Goal: Information Seeking & Learning: Learn about a topic

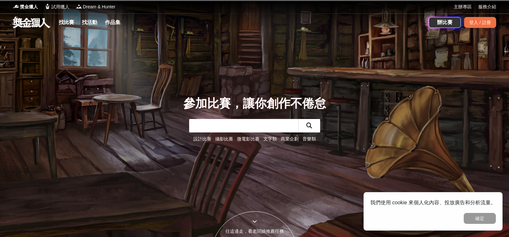
click at [240, 125] on input "text" at bounding box center [243, 125] width 109 height 13
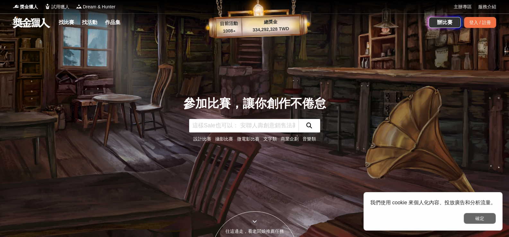
click at [482, 219] on button "確定" at bounding box center [480, 218] width 32 height 11
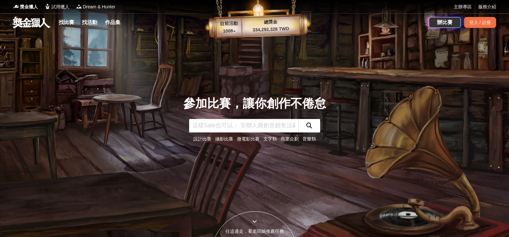
click at [213, 122] on input "text" at bounding box center [243, 125] width 109 height 13
type input "繪畫"
click at [309, 130] on button "submit" at bounding box center [309, 125] width 22 height 13
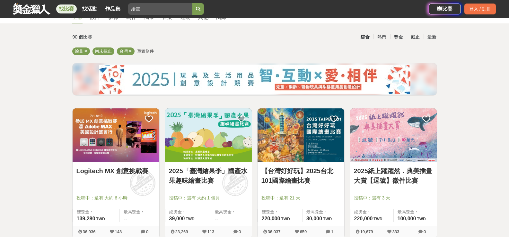
scroll to position [64, 0]
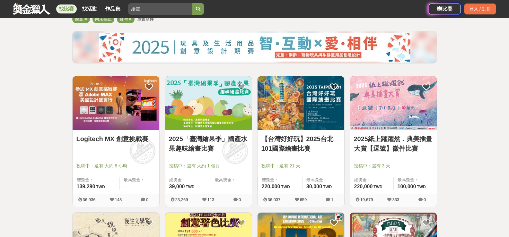
click at [294, 115] on img at bounding box center [301, 103] width 87 height 54
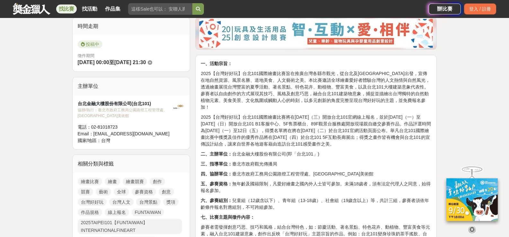
scroll to position [161, 0]
